Goal: Navigation & Orientation: Find specific page/section

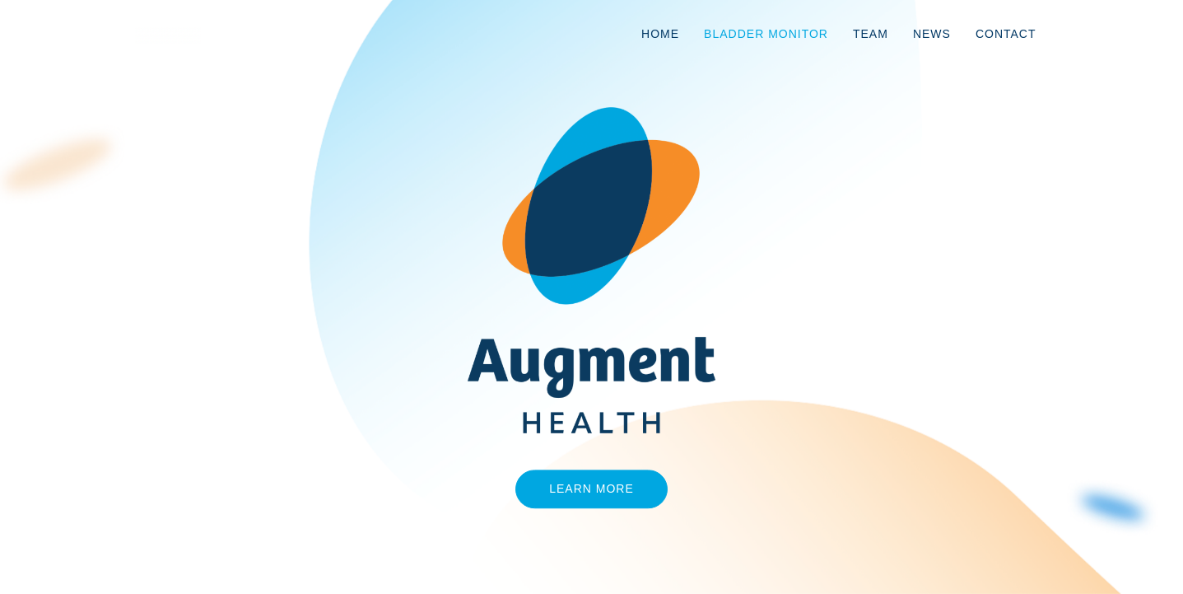
click at [801, 28] on link "Bladder Monitor" at bounding box center [766, 34] width 149 height 54
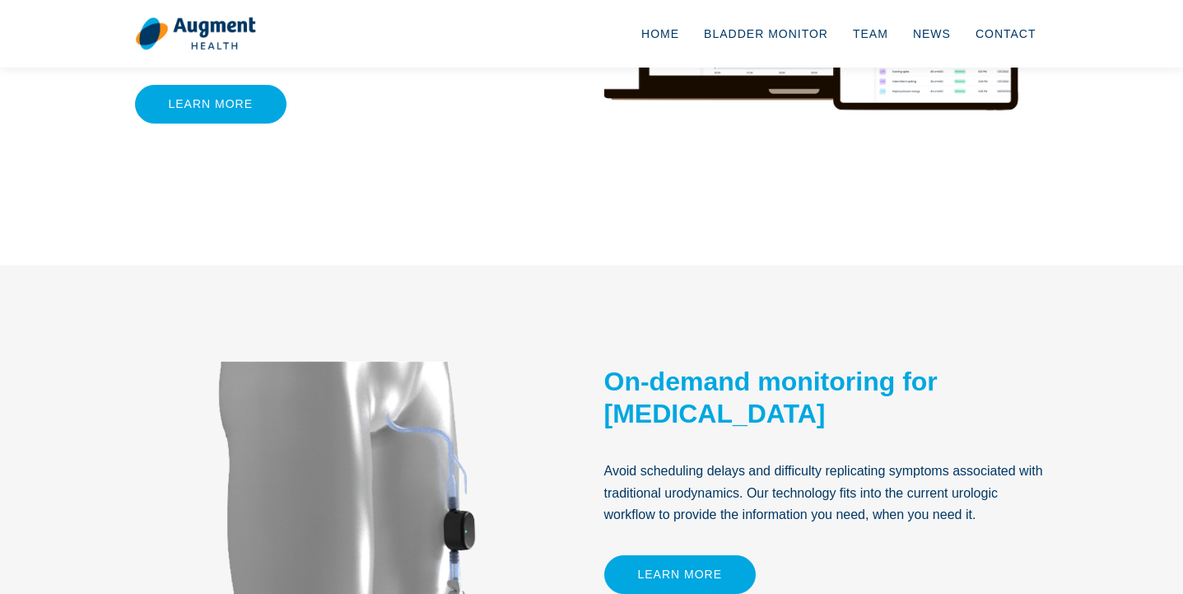
scroll to position [350, 0]
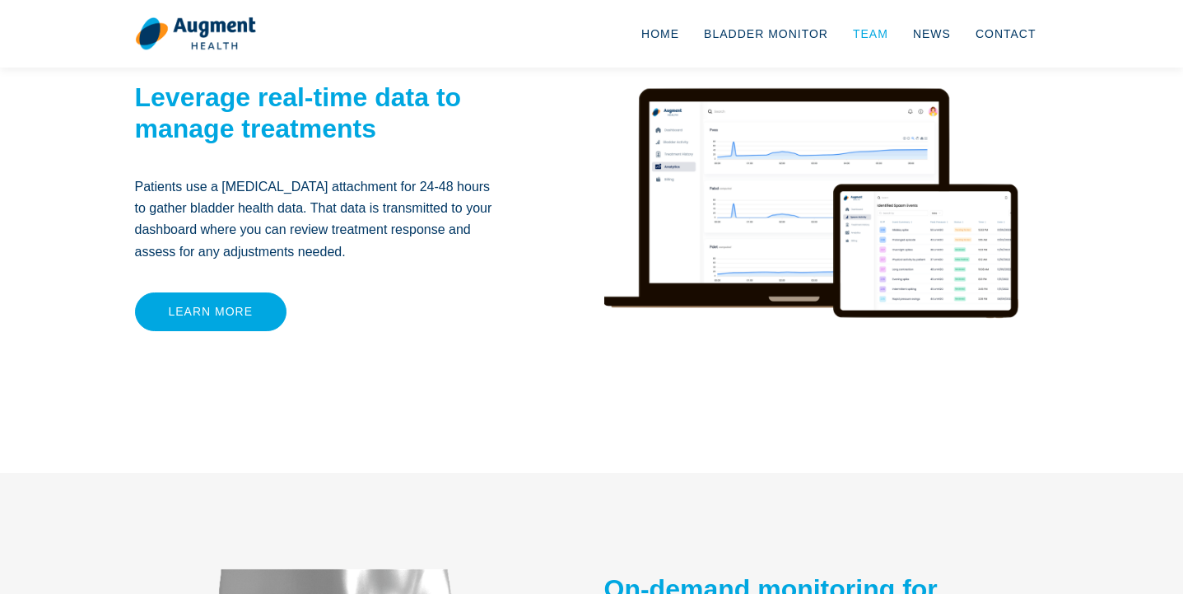
click at [874, 34] on link "Team" at bounding box center [871, 34] width 60 height 54
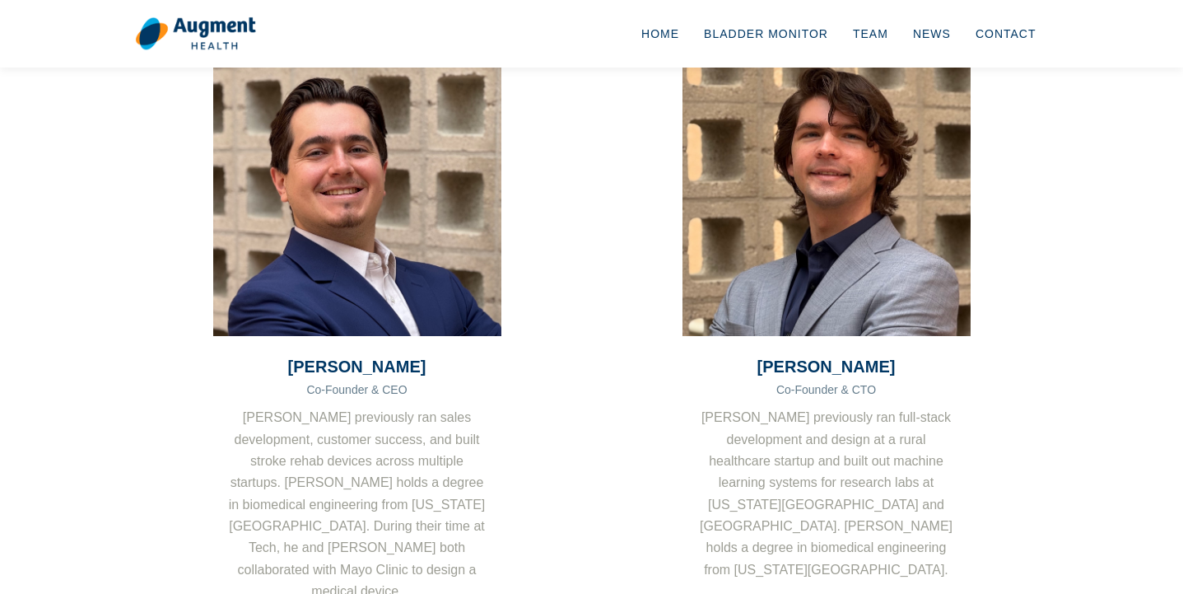
scroll to position [91, 0]
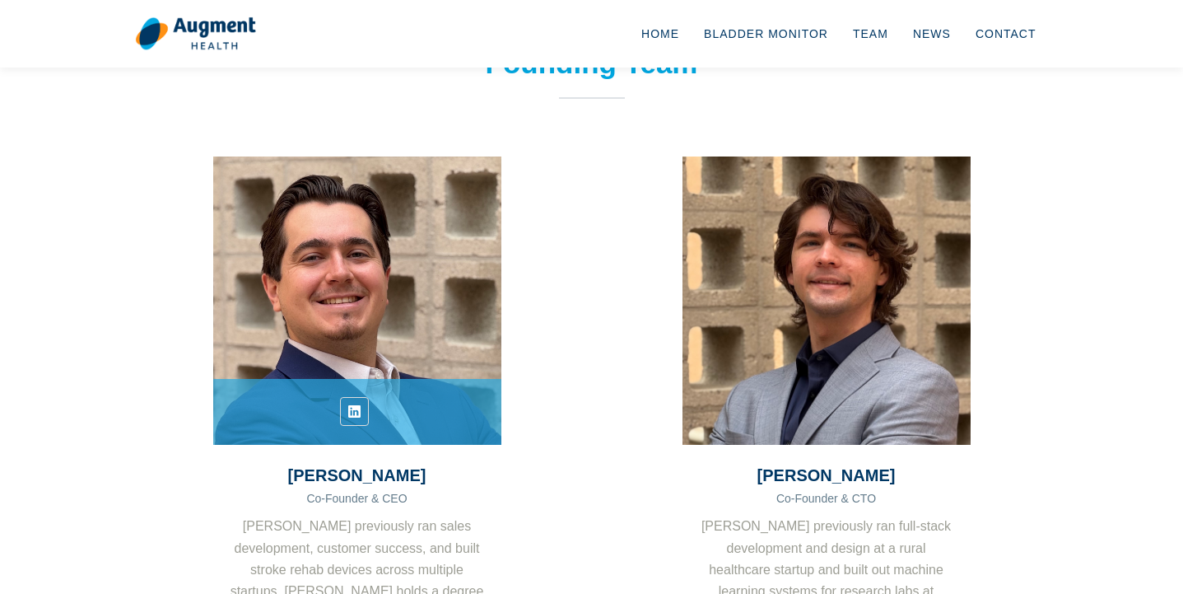
click at [353, 410] on icon at bounding box center [354, 411] width 12 height 17
